Goal: Task Accomplishment & Management: Manage account settings

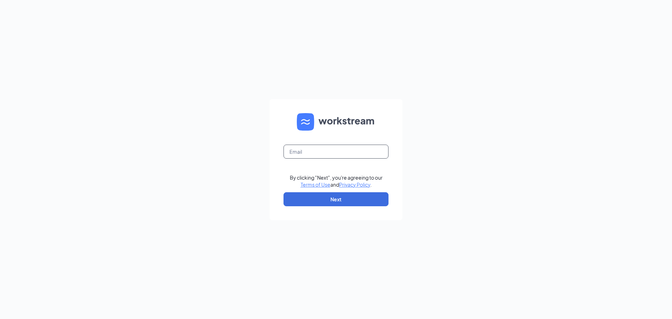
drag, startPoint x: 317, startPoint y: 149, endPoint x: 323, endPoint y: 148, distance: 5.7
click at [321, 147] on input "text" at bounding box center [336, 152] width 105 height 14
type input "[PERSON_NAME][EMAIL_ADDRESS][PERSON_NAME][DOMAIN_NAME]"
click at [342, 197] on button "Next" at bounding box center [336, 199] width 105 height 14
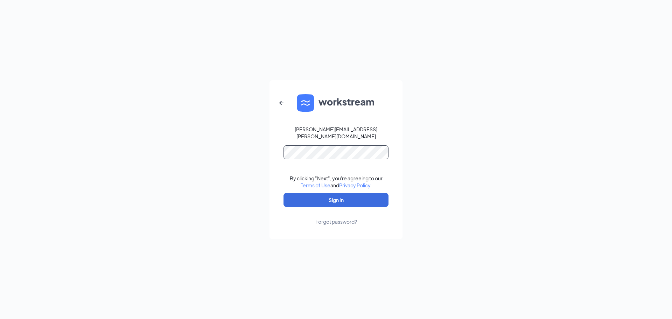
click at [284, 193] on button "Sign In" at bounding box center [336, 200] width 105 height 14
click at [335, 199] on button "Sign In" at bounding box center [336, 200] width 105 height 14
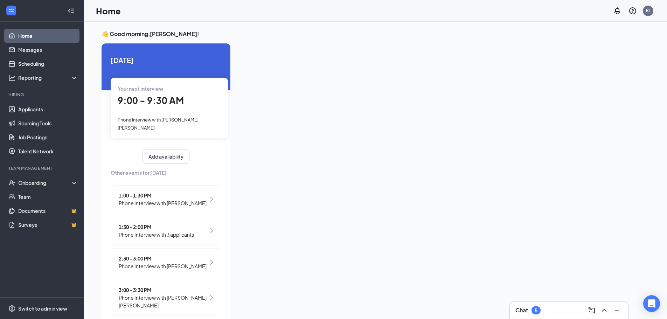
click at [162, 102] on span "9:00 - 9:30 AM" at bounding box center [151, 101] width 66 height 12
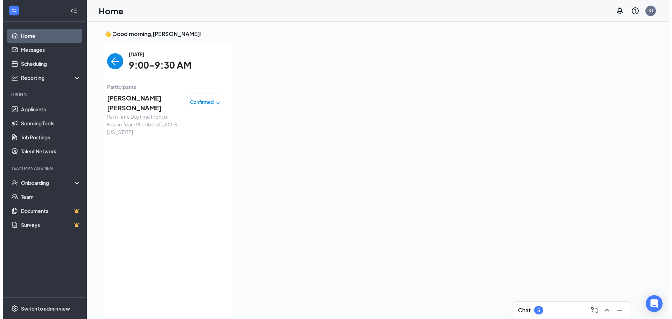
scroll to position [3, 0]
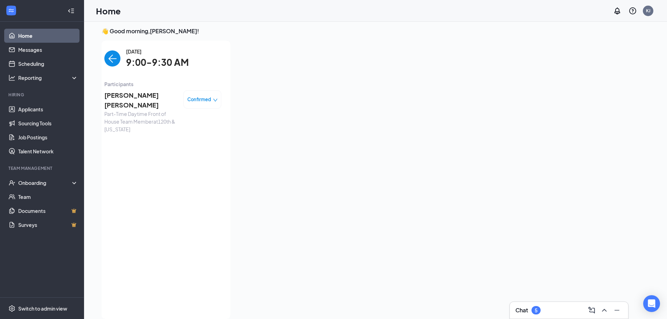
click at [109, 63] on img "back-button" at bounding box center [112, 58] width 16 height 16
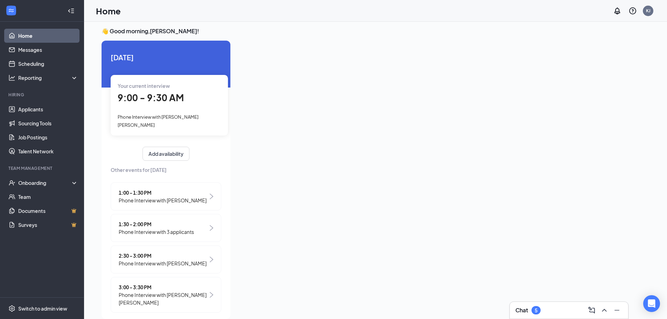
click at [186, 83] on div "Your current interview" at bounding box center [169, 86] width 103 height 8
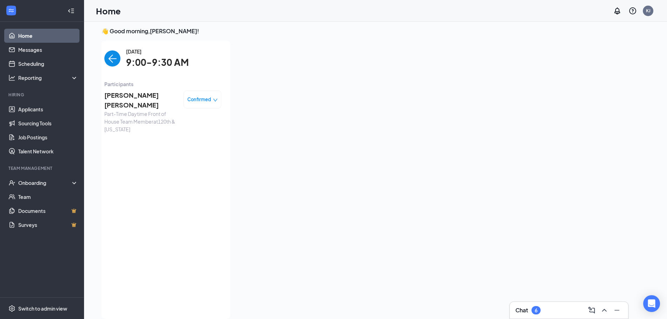
click at [126, 97] on span "[PERSON_NAME] [PERSON_NAME]" at bounding box center [141, 100] width 74 height 20
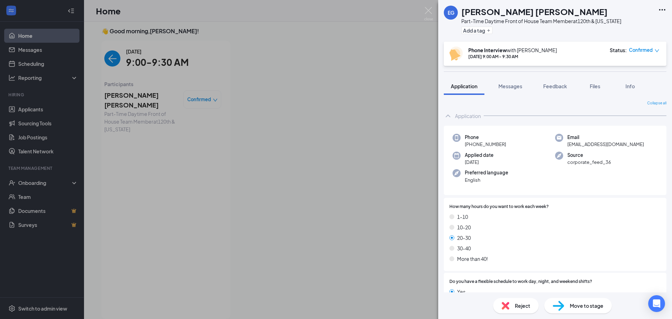
click at [516, 13] on h1 "[PERSON_NAME] [PERSON_NAME]" at bounding box center [534, 12] width 146 height 12
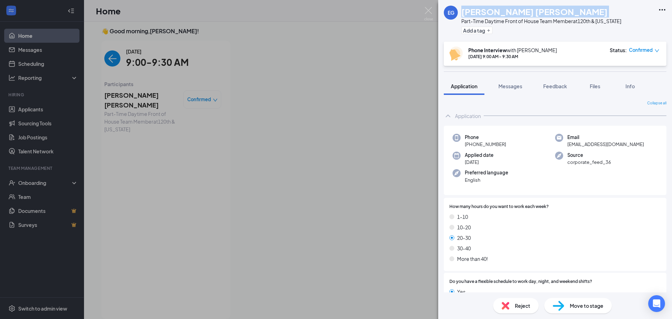
click at [516, 13] on h1 "[PERSON_NAME] [PERSON_NAME]" at bounding box center [534, 12] width 146 height 12
copy h1 "[PERSON_NAME] [PERSON_NAME]"
click at [564, 86] on span "Feedback" at bounding box center [555, 86] width 24 height 6
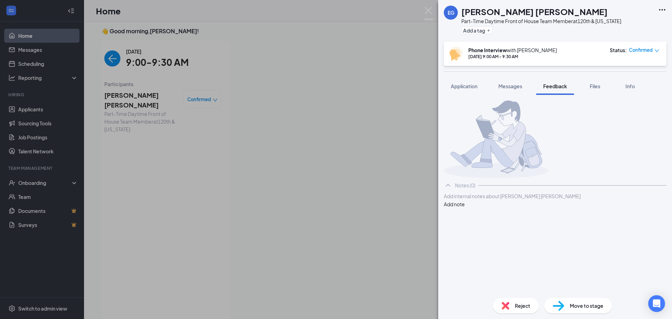
click at [527, 200] on div at bounding box center [555, 196] width 222 height 7
click at [465, 208] on button "Add note" at bounding box center [454, 204] width 21 height 8
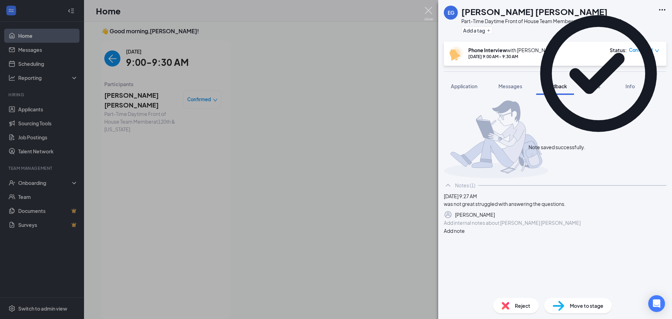
click at [431, 11] on img at bounding box center [428, 14] width 9 height 14
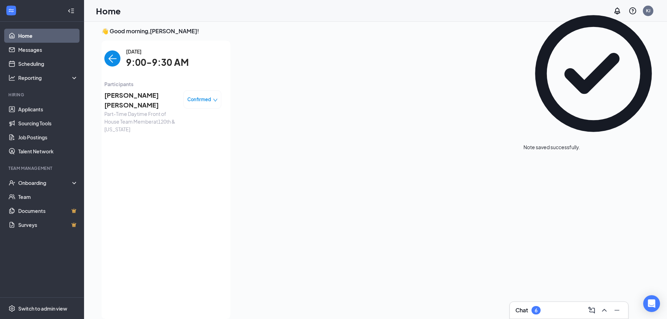
click at [107, 55] on img "back-button" at bounding box center [112, 58] width 16 height 16
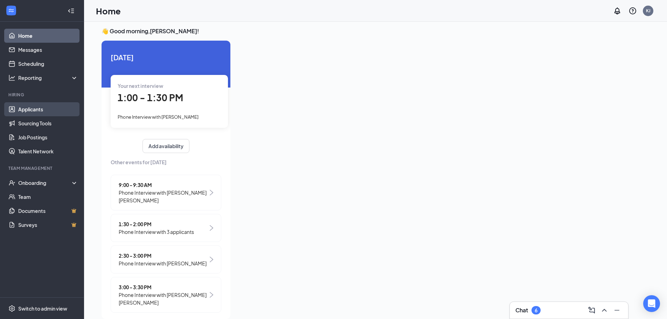
click at [36, 111] on link "Applicants" at bounding box center [48, 109] width 60 height 14
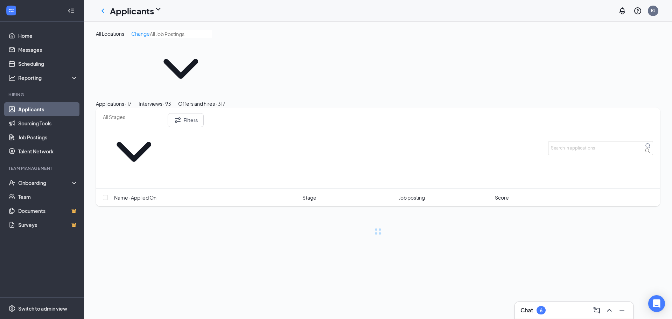
click at [225, 100] on div "Offers and hires · 317" at bounding box center [201, 104] width 47 height 8
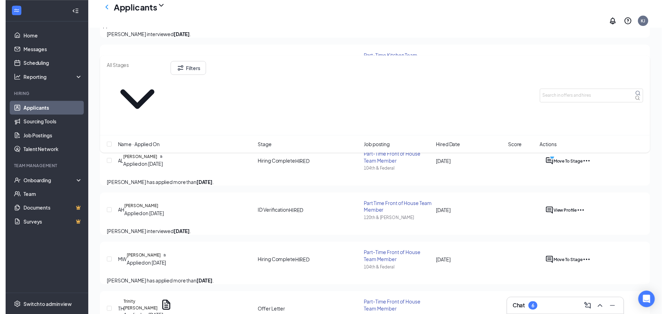
scroll to position [560, 0]
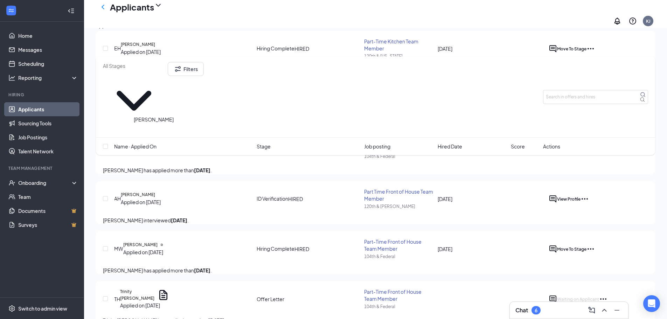
click at [153, 98] on h5 "[PERSON_NAME]" at bounding box center [136, 94] width 34 height 6
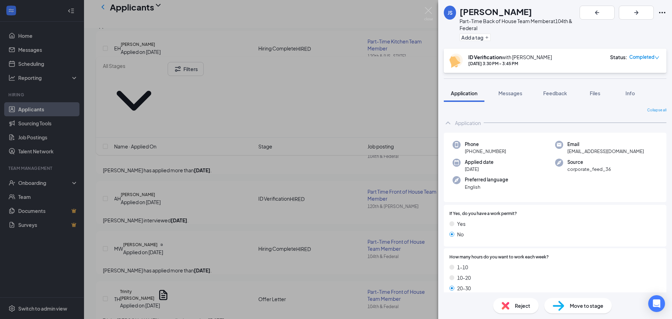
click at [413, 68] on div "JS [PERSON_NAME] Part-Time Back of House Team Member at 104th & Federal Add a t…" at bounding box center [336, 159] width 672 height 319
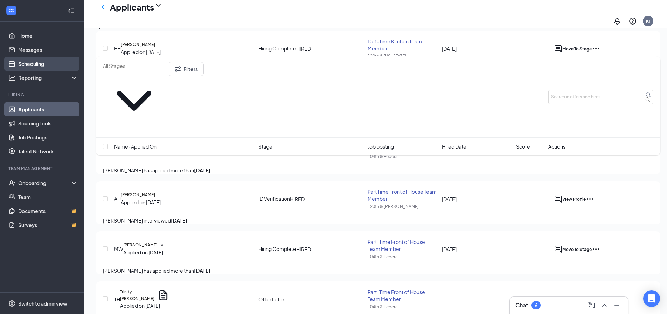
click at [51, 60] on link "Scheduling" at bounding box center [48, 64] width 60 height 14
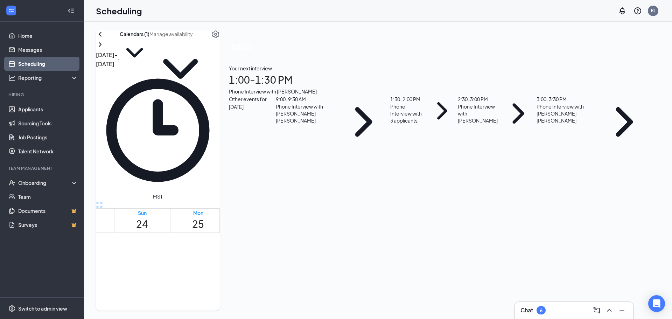
scroll to position [344, 0]
click at [149, 48] on button "Calendars (1)" at bounding box center [135, 48] width 30 height 37
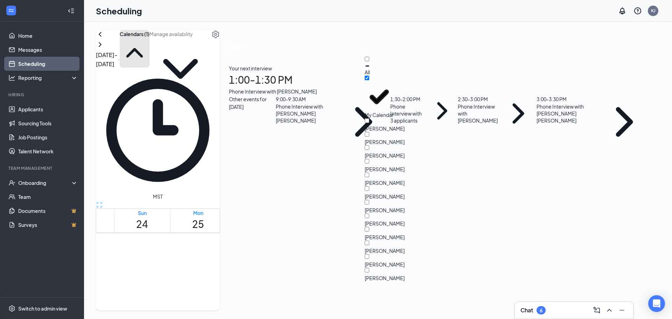
scroll to position [41, 0]
click at [369, 159] on input "[PERSON_NAME]" at bounding box center [367, 161] width 5 height 5
checkbox input "true"
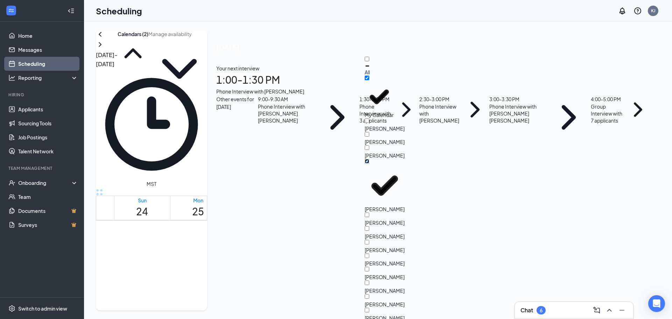
scroll to position [23, 0]
click at [591, 124] on div "Group Interview with 7 applicants" at bounding box center [607, 113] width 33 height 21
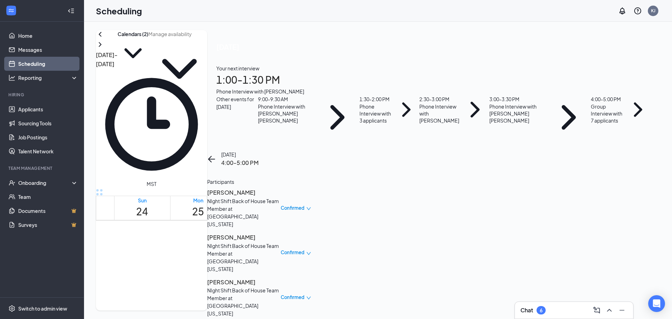
scroll to position [624, 0]
